Goal: Information Seeking & Learning: Learn about a topic

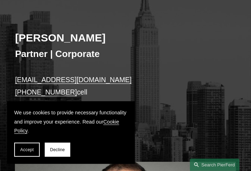
scroll to position [96, 0]
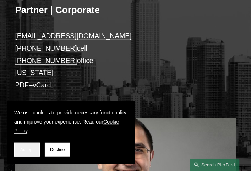
click at [32, 150] on span "Accept" at bounding box center [26, 150] width 13 height 5
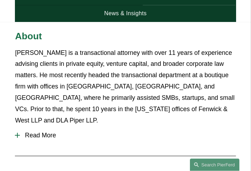
scroll to position [399, 0]
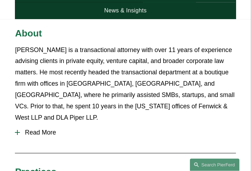
click at [18, 130] on div at bounding box center [17, 132] width 5 height 5
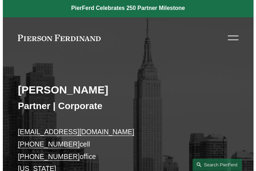
scroll to position [0, 0]
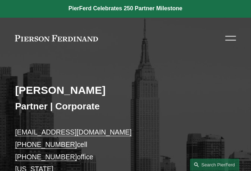
click at [102, 38] on div at bounding box center [116, 38] width 203 height 6
click at [229, 40] on div at bounding box center [230, 40] width 11 height 1
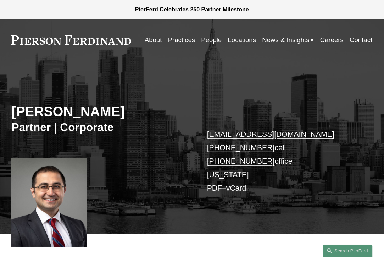
scroll to position [45, 0]
click at [176, 39] on link "Practices" at bounding box center [181, 39] width 27 height 13
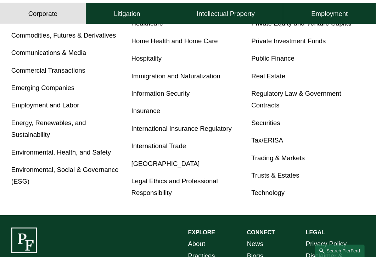
scroll to position [350, 0]
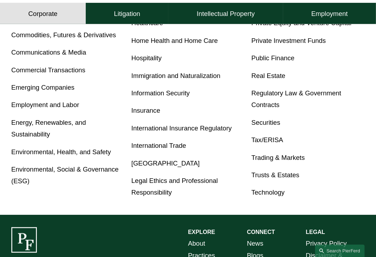
click at [67, 194] on div "Antitrust Banking and Financial Services Bankruptcy, Financial Restructuring, a…" at bounding box center [188, 55] width 354 height 287
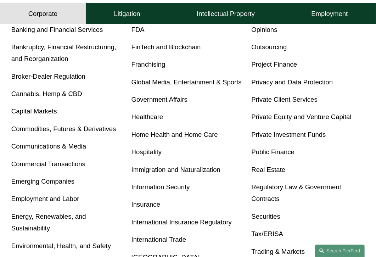
scroll to position [243, 0]
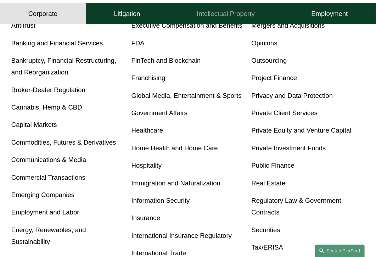
click at [218, 17] on h4 "Intellectual Property" at bounding box center [226, 13] width 58 height 9
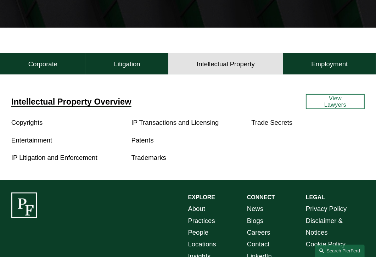
scroll to position [147, 0]
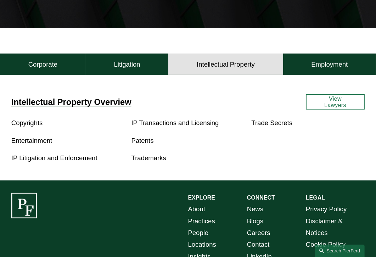
click at [327, 103] on link "View Lawyers" at bounding box center [335, 101] width 59 height 15
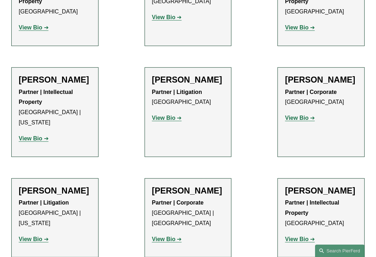
scroll to position [428, 0]
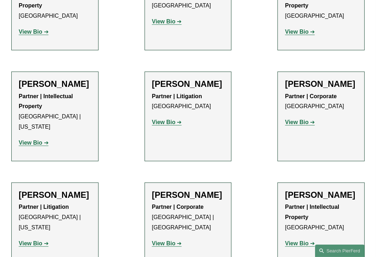
click at [32, 241] on strong "View Bio" at bounding box center [30, 244] width 23 height 6
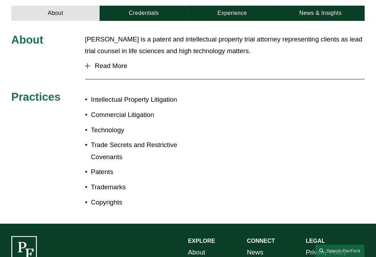
scroll to position [280, 0]
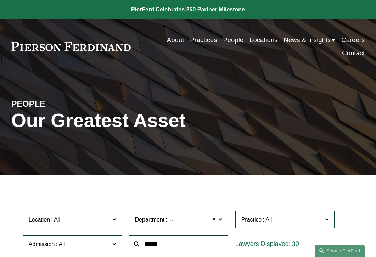
scroll to position [441, 0]
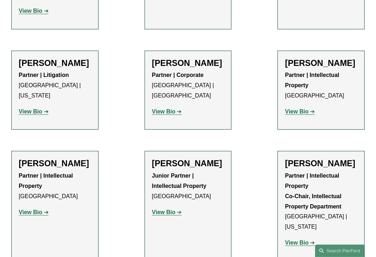
scroll to position [562, 0]
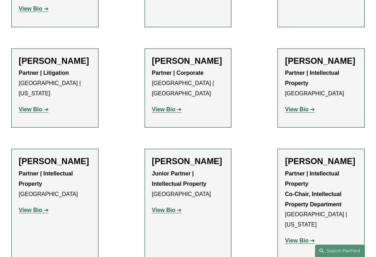
click at [167, 207] on strong "View Bio" at bounding box center [163, 210] width 23 height 6
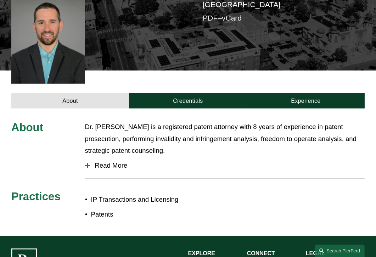
scroll to position [188, 0]
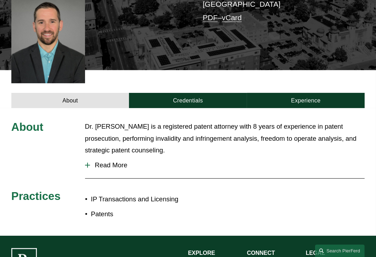
click at [88, 158] on button "Read More" at bounding box center [225, 165] width 280 height 18
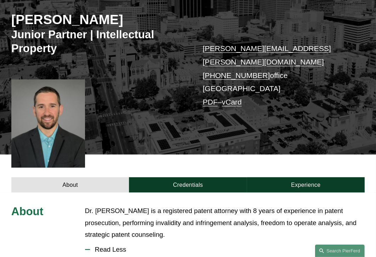
scroll to position [103, 0]
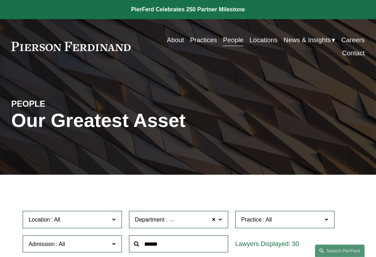
click at [361, 41] on link "Careers" at bounding box center [353, 39] width 23 height 13
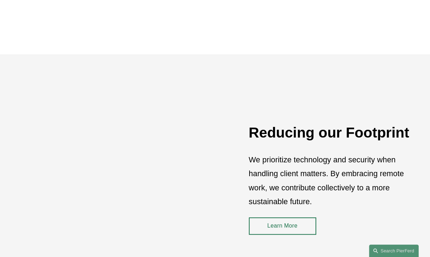
scroll to position [945, 0]
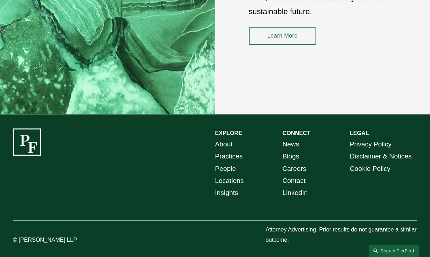
click at [293, 168] on link "Careers" at bounding box center [295, 169] width 24 height 12
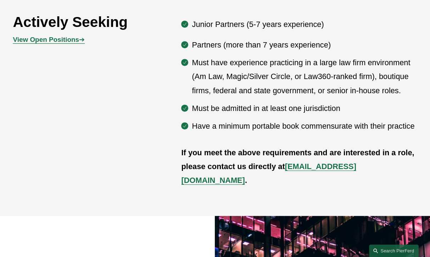
scroll to position [363, 0]
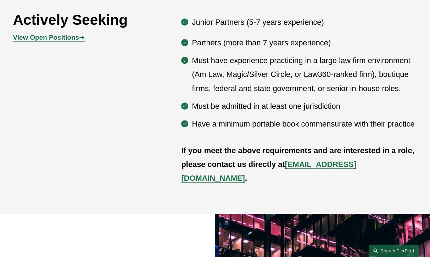
click at [40, 41] on strong "View Open Positions" at bounding box center [46, 37] width 66 height 7
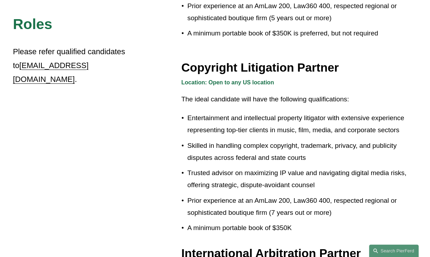
scroll to position [626, 0]
